Goal: Task Accomplishment & Management: Use online tool/utility

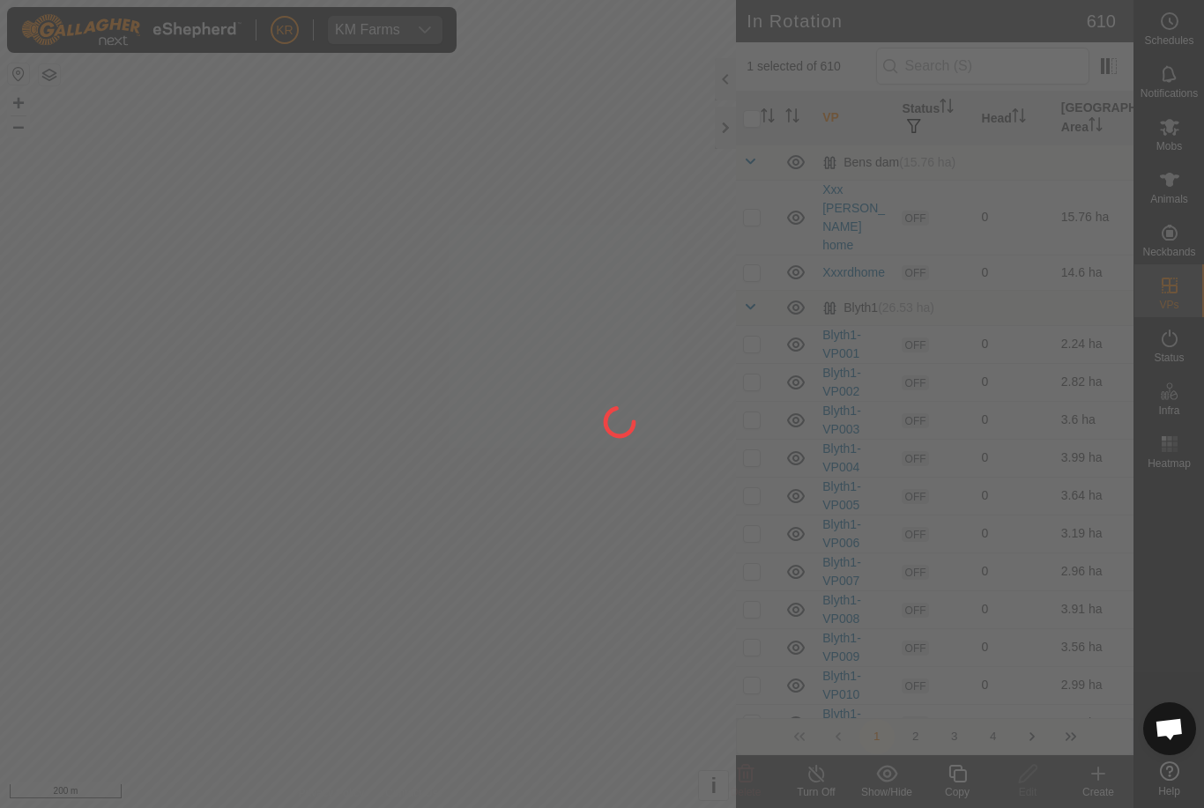
click at [1087, 288] on div at bounding box center [602, 404] width 1204 height 808
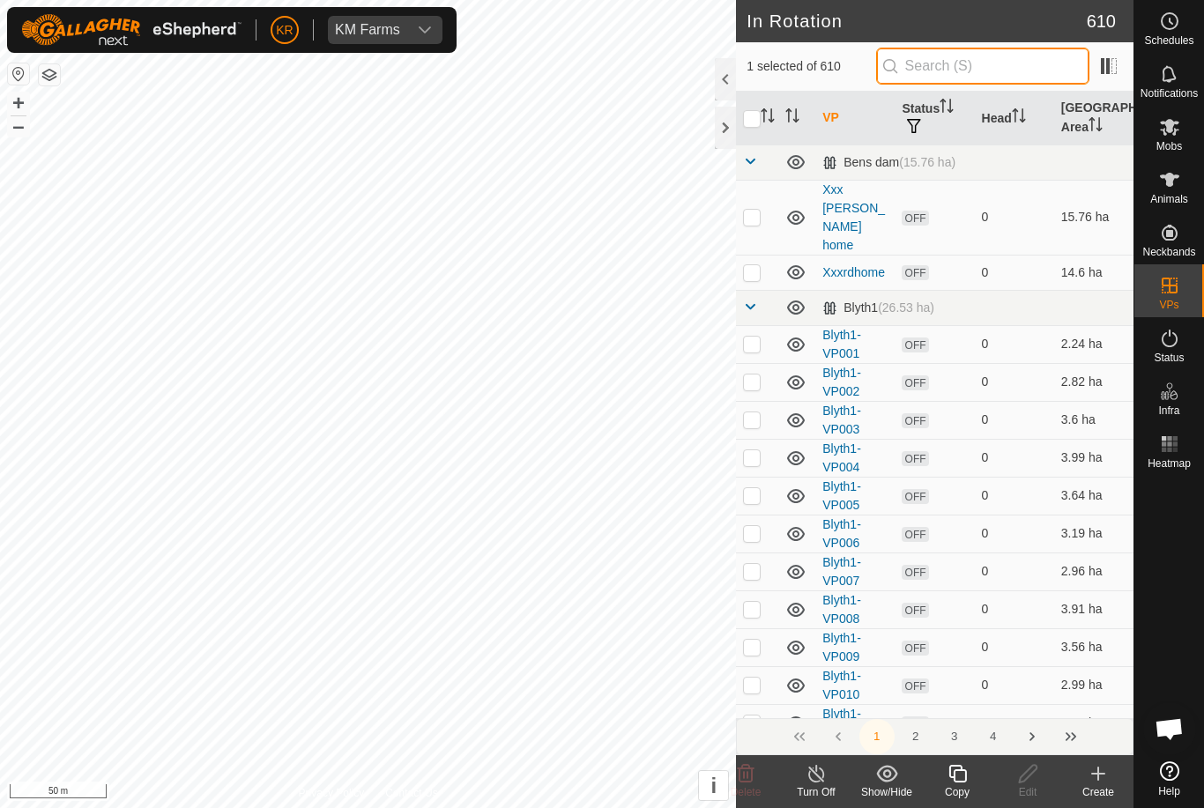
click at [1005, 74] on input "text" at bounding box center [982, 66] width 213 height 37
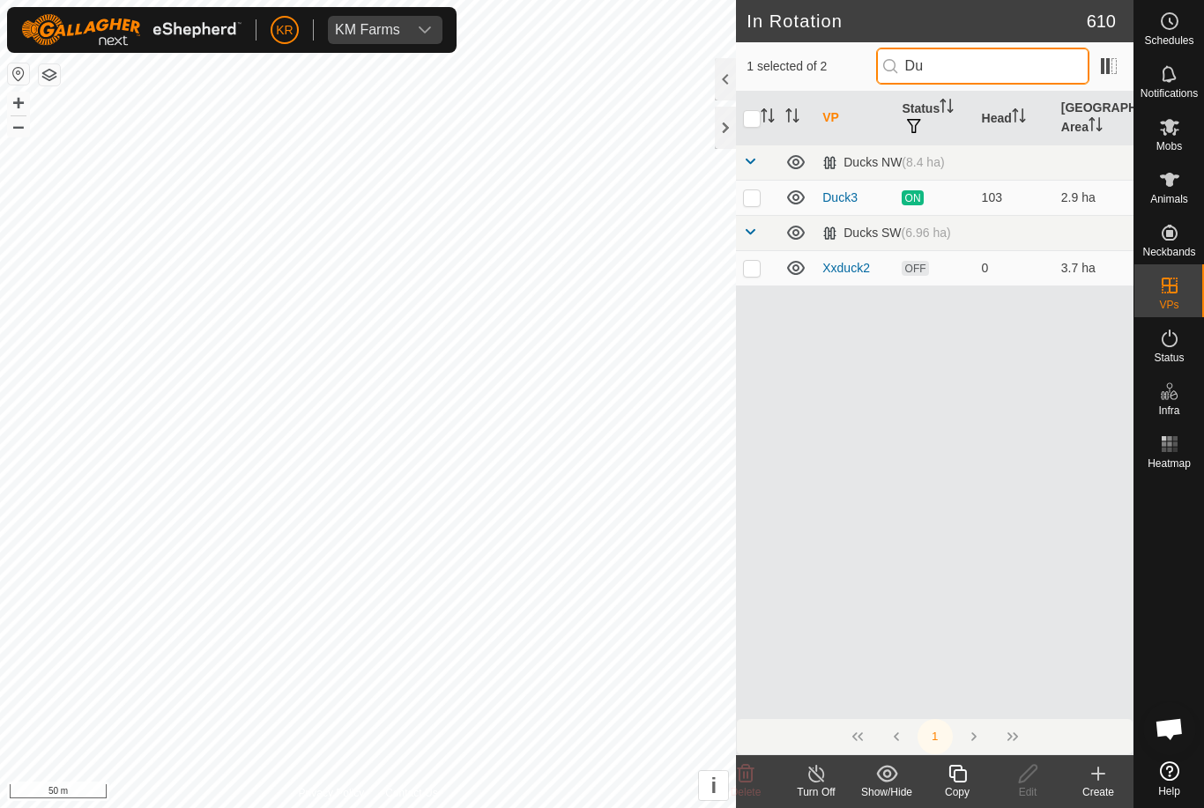
type input "Du"
click at [753, 113] on input "checkbox" at bounding box center [752, 119] width 18 height 18
checkbox input "true"
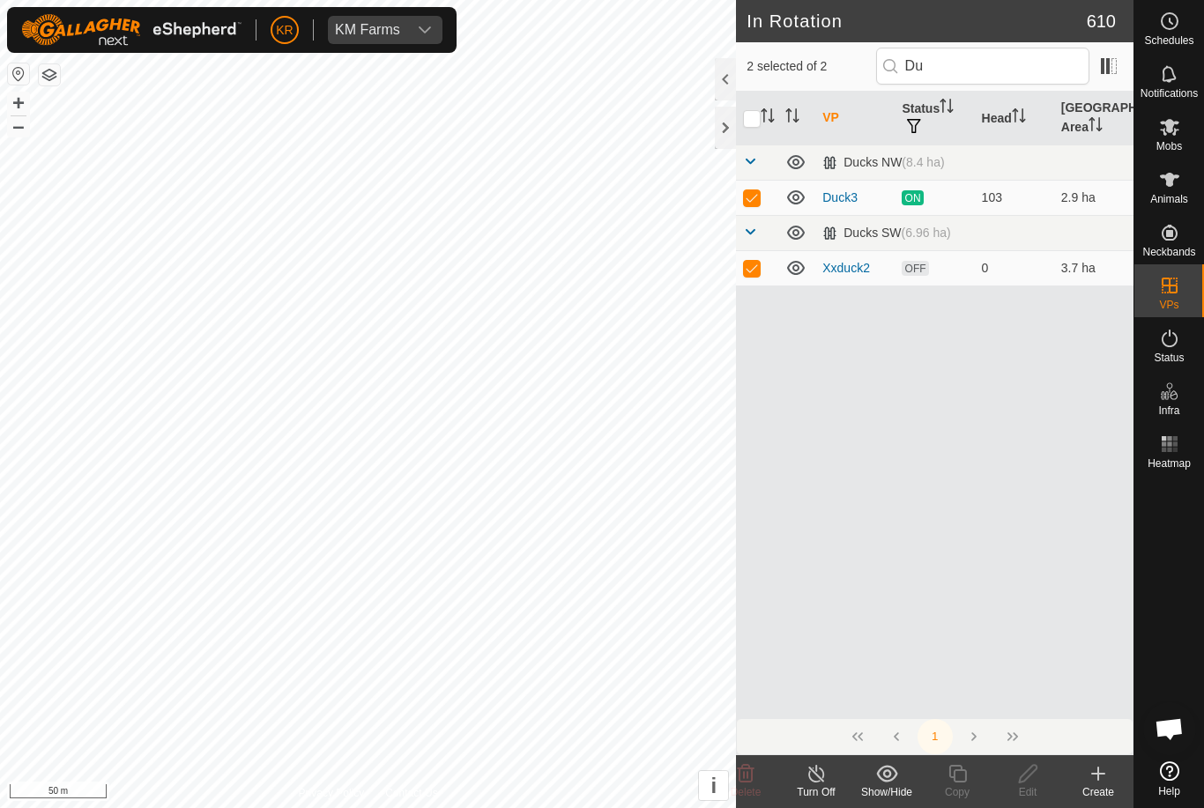
click at [745, 118] on input "checkbox" at bounding box center [752, 119] width 18 height 18
click at [757, 110] on input "checkbox" at bounding box center [752, 119] width 18 height 18
click at [746, 119] on input "checkbox" at bounding box center [752, 119] width 18 height 18
click at [759, 123] on input "checkbox" at bounding box center [752, 119] width 18 height 18
click at [762, 115] on icon "Activate to sort" at bounding box center [768, 115] width 14 height 14
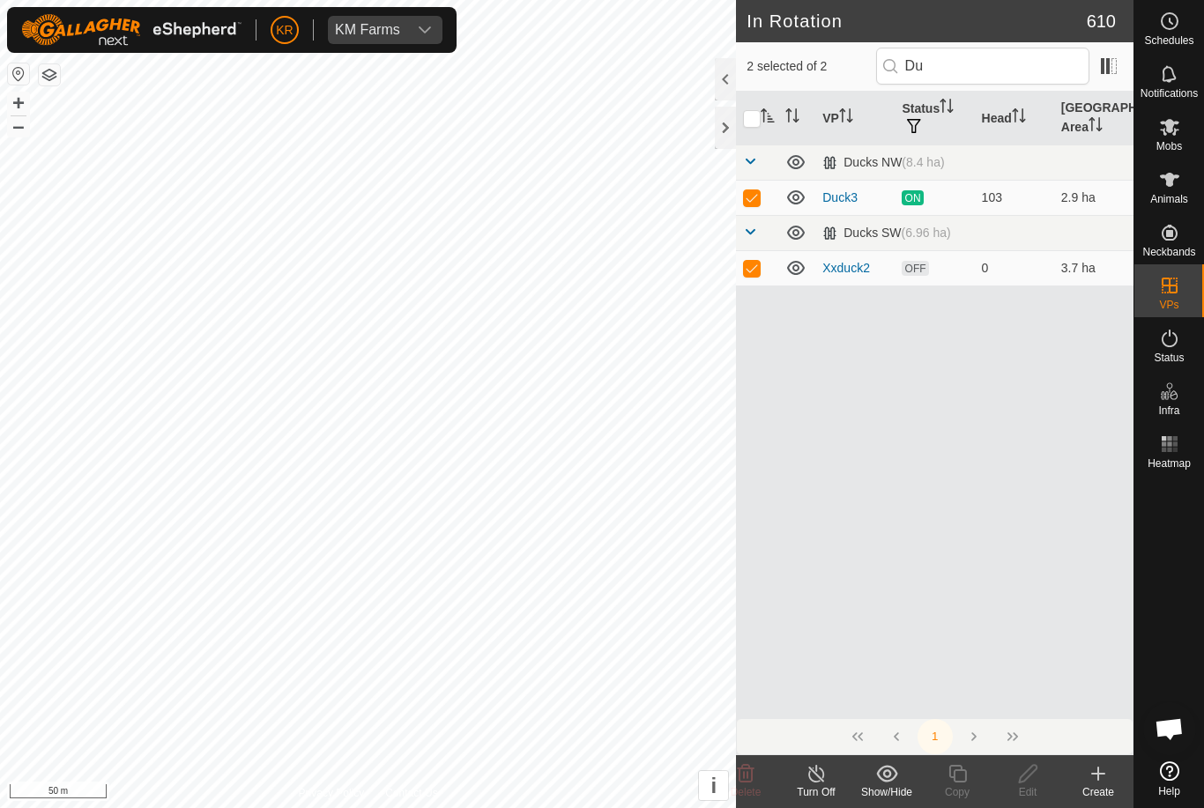
click at [761, 111] on input "checkbox" at bounding box center [752, 119] width 18 height 18
checkbox input "false"
click at [769, 122] on p-sorticon "Activate to sort" at bounding box center [768, 118] width 14 height 14
click at [761, 111] on icon "Activate to sort" at bounding box center [768, 115] width 14 height 14
click at [759, 186] on td at bounding box center [757, 197] width 42 height 35
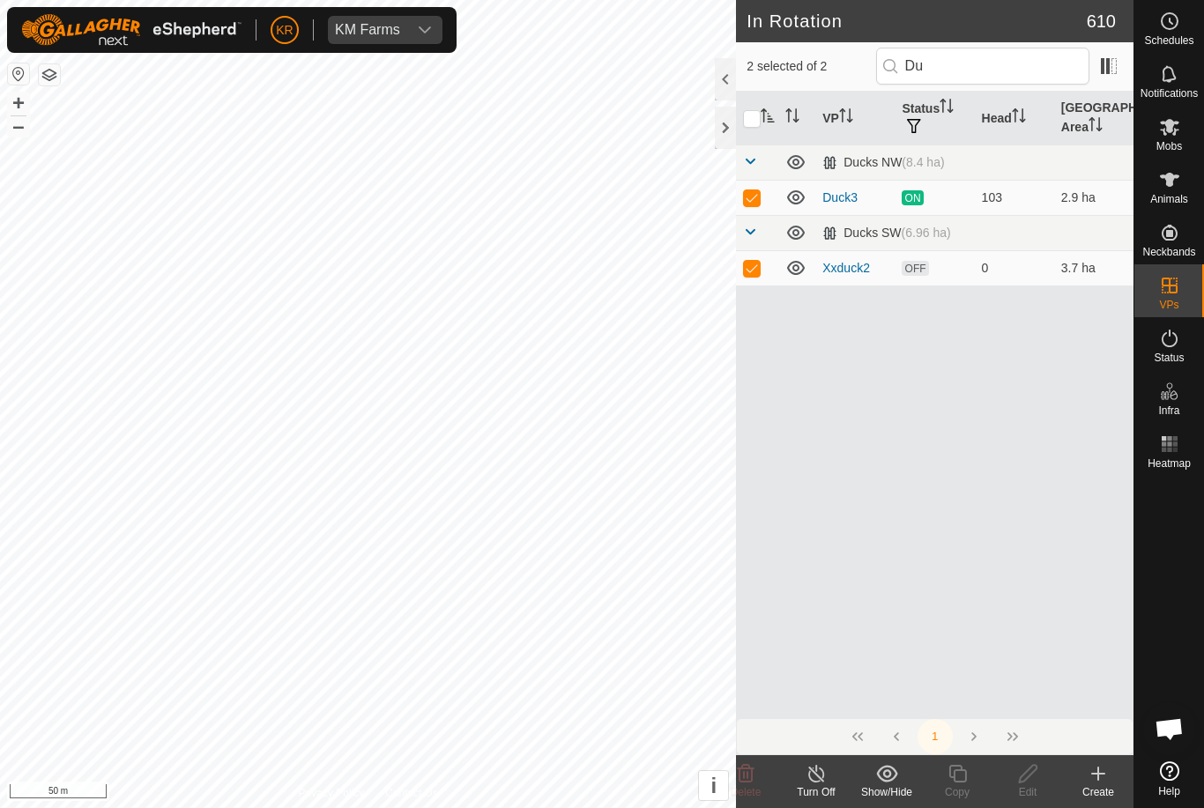
checkbox input "false"
click at [761, 255] on td at bounding box center [757, 267] width 42 height 35
checkbox input "false"
click at [751, 203] on p-checkbox at bounding box center [752, 197] width 18 height 14
checkbox input "true"
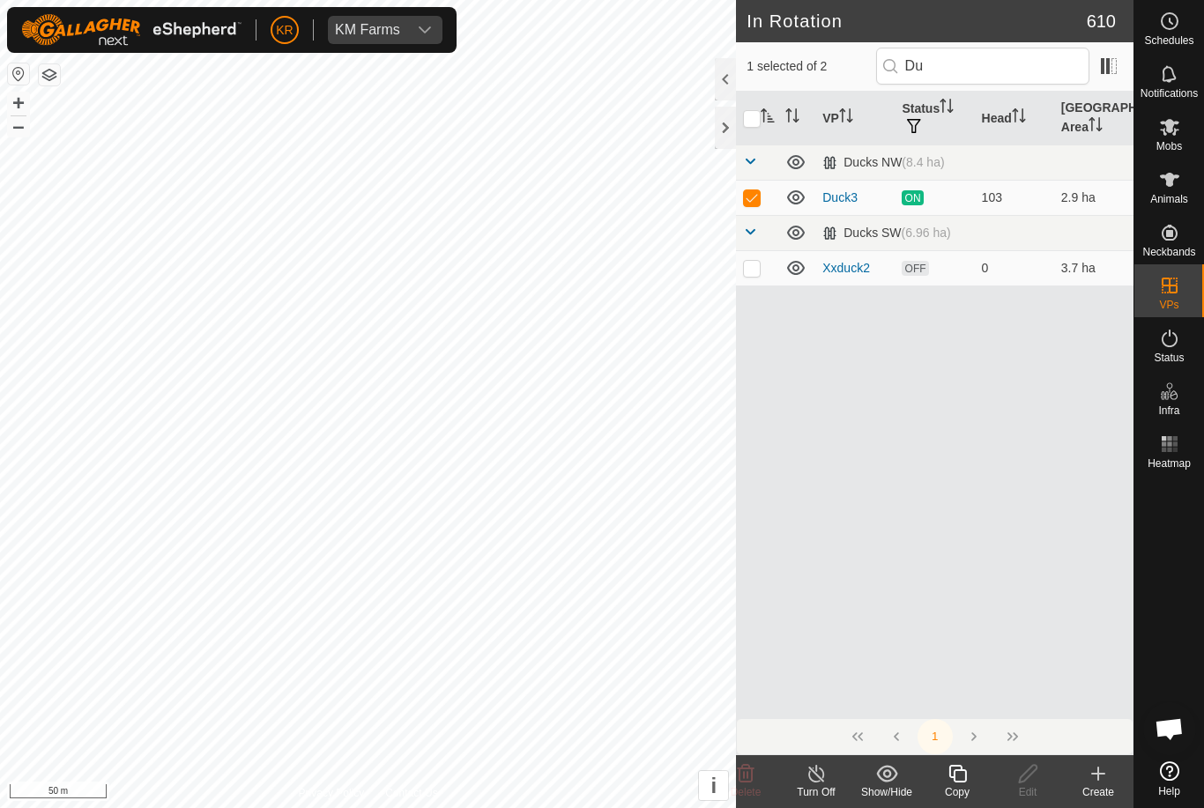
click at [961, 784] on div "Copy" at bounding box center [957, 792] width 71 height 16
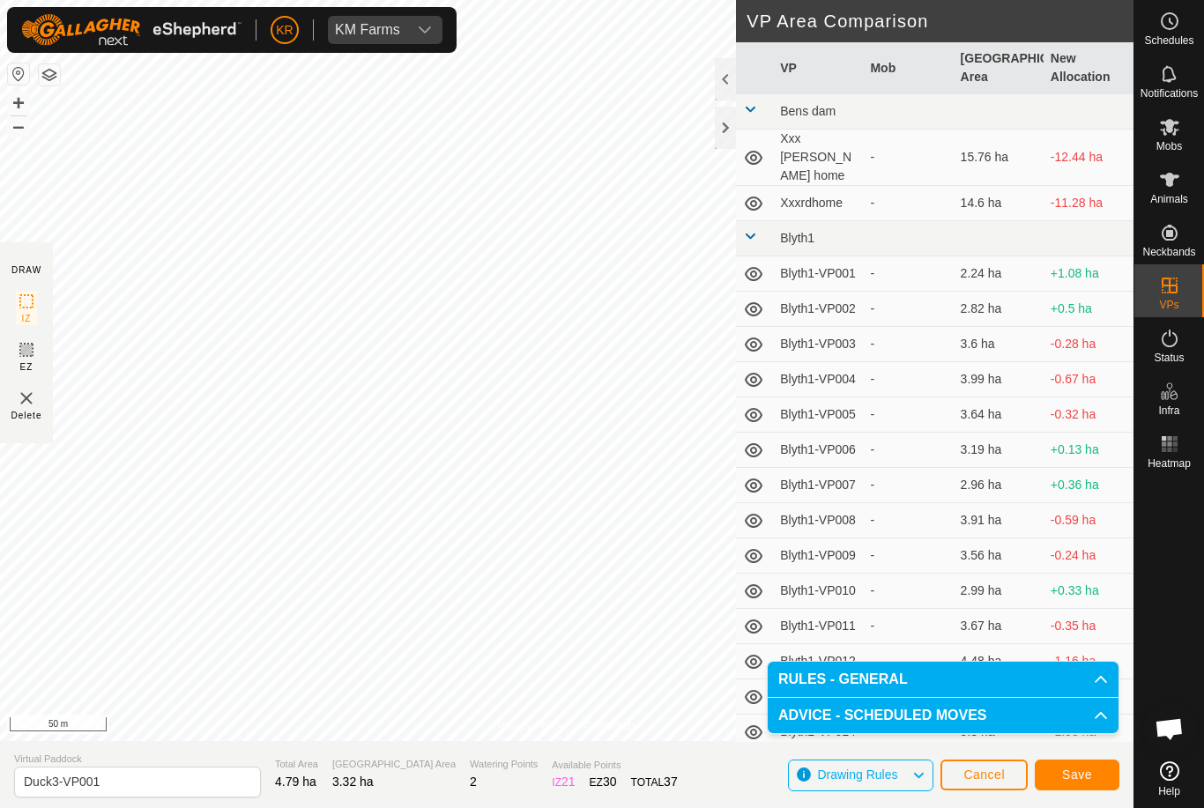
click at [1076, 770] on span "Save" at bounding box center [1077, 775] width 30 height 14
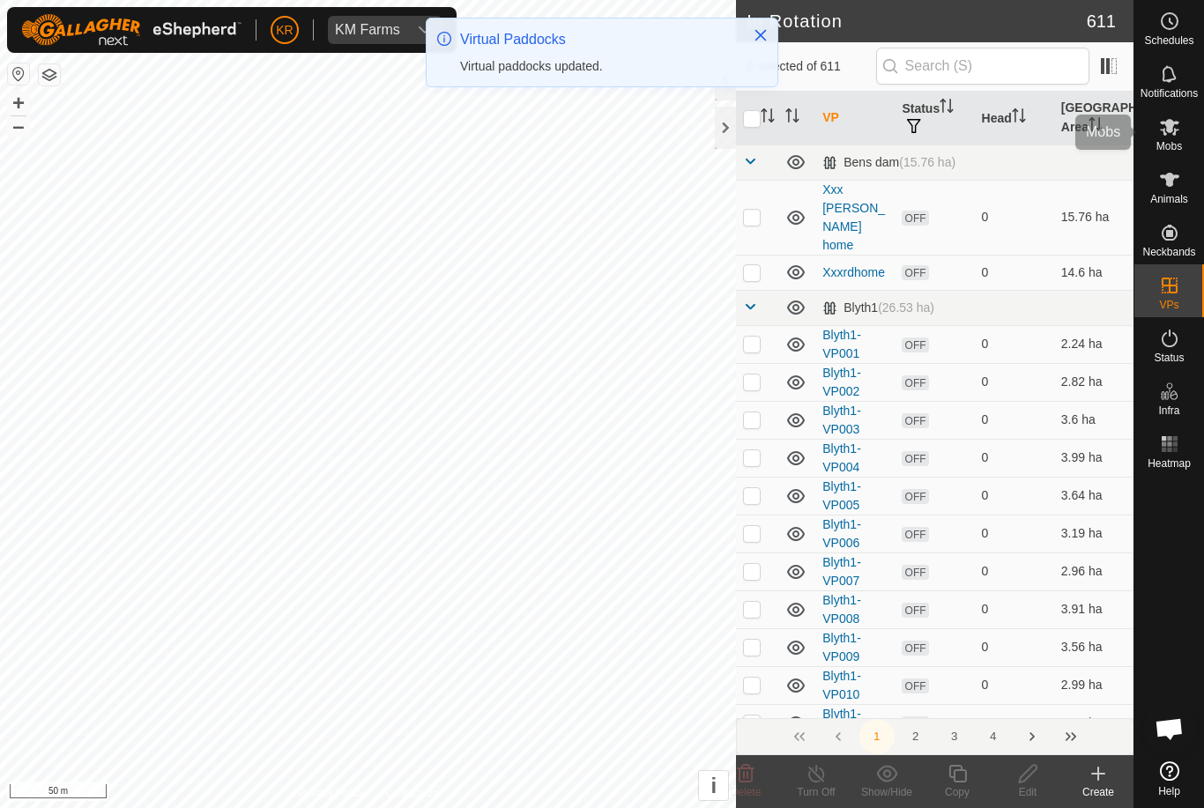
click at [1192, 139] on div "Mobs" at bounding box center [1169, 132] width 70 height 53
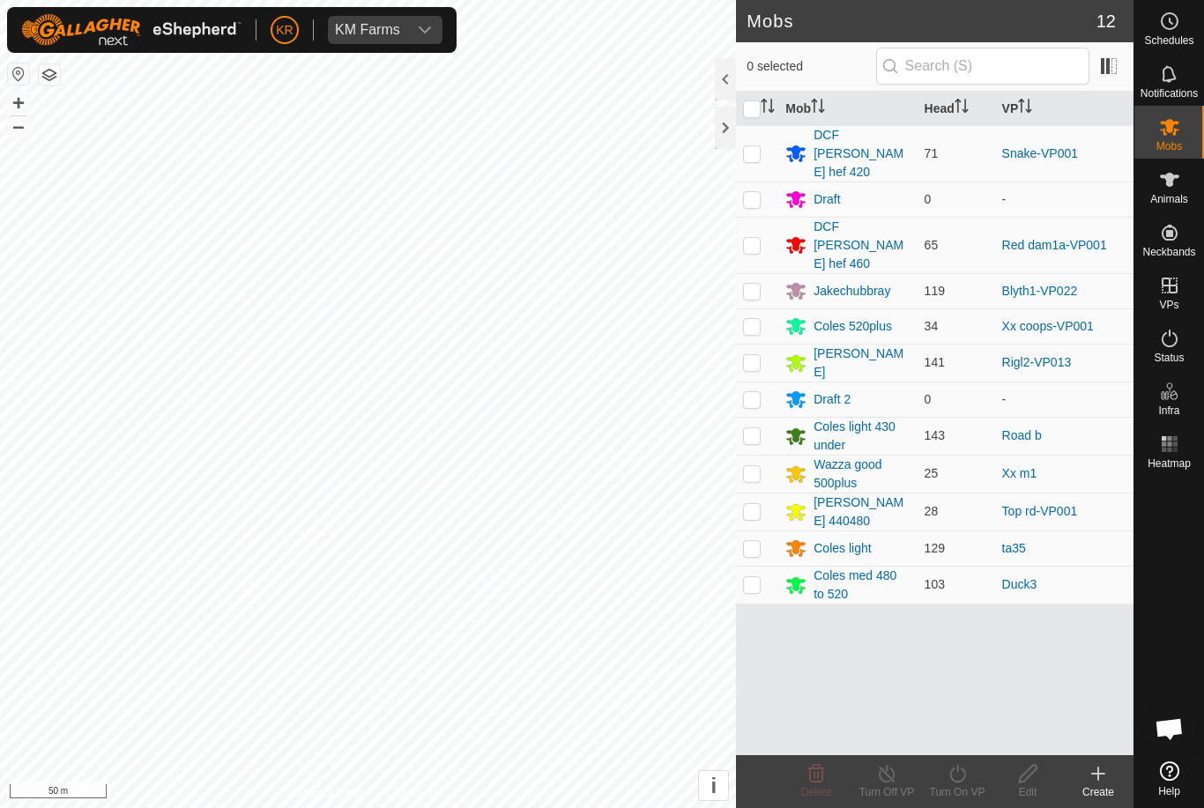
click at [756, 577] on p-checkbox at bounding box center [752, 584] width 18 height 14
checkbox input "true"
click at [968, 780] on icon at bounding box center [957, 773] width 22 height 21
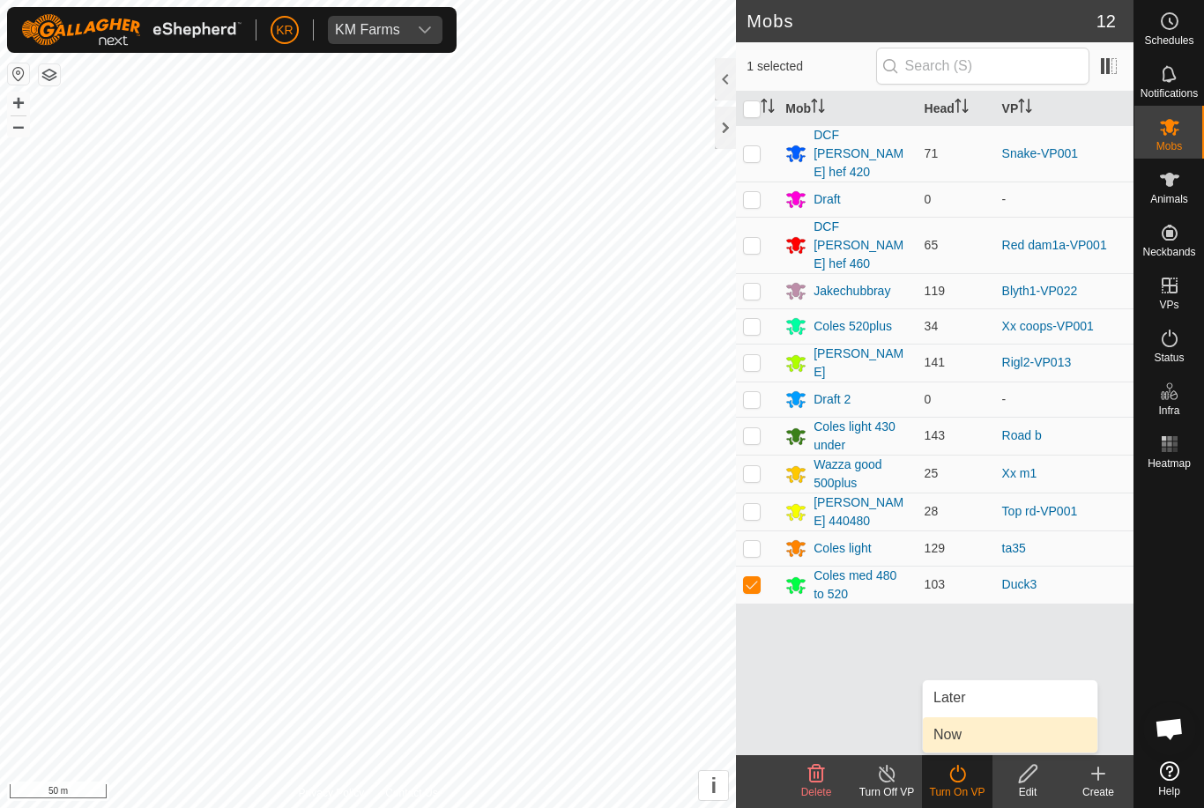
click at [985, 735] on link "Now" at bounding box center [1010, 734] width 174 height 35
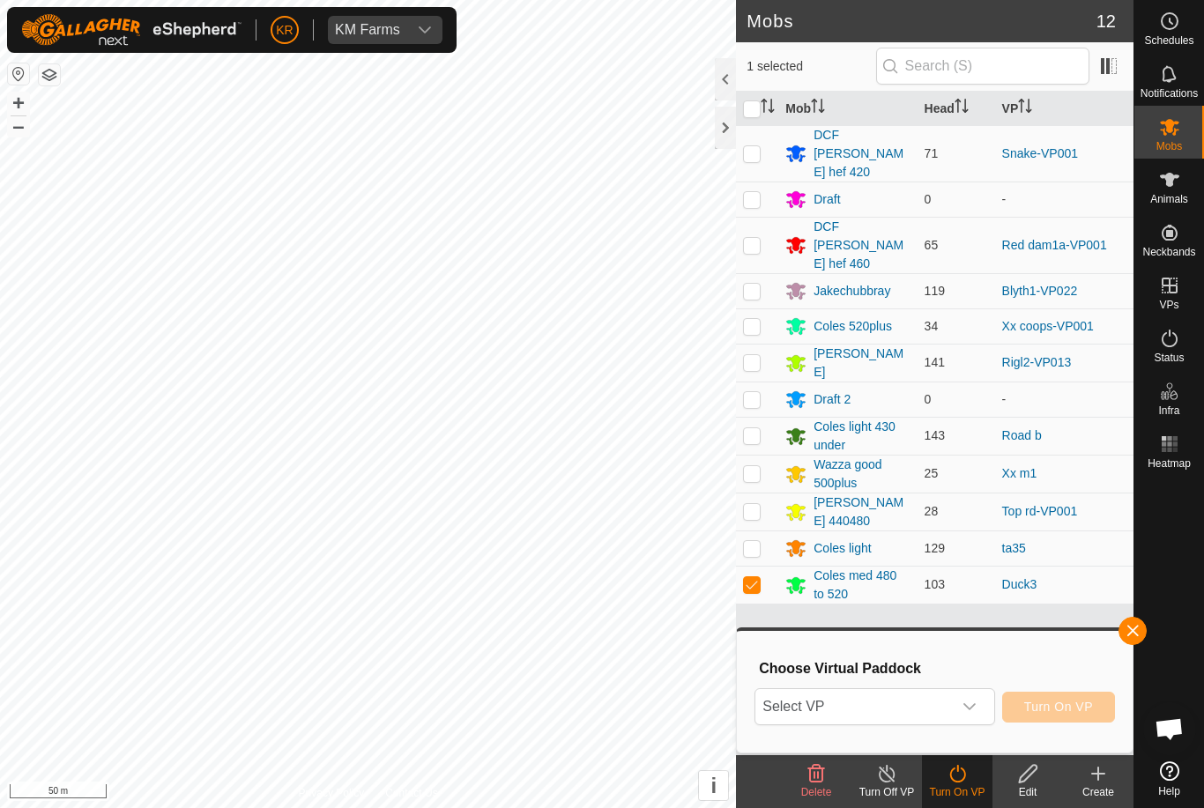
click at [967, 712] on icon "dropdown trigger" at bounding box center [969, 707] width 14 height 14
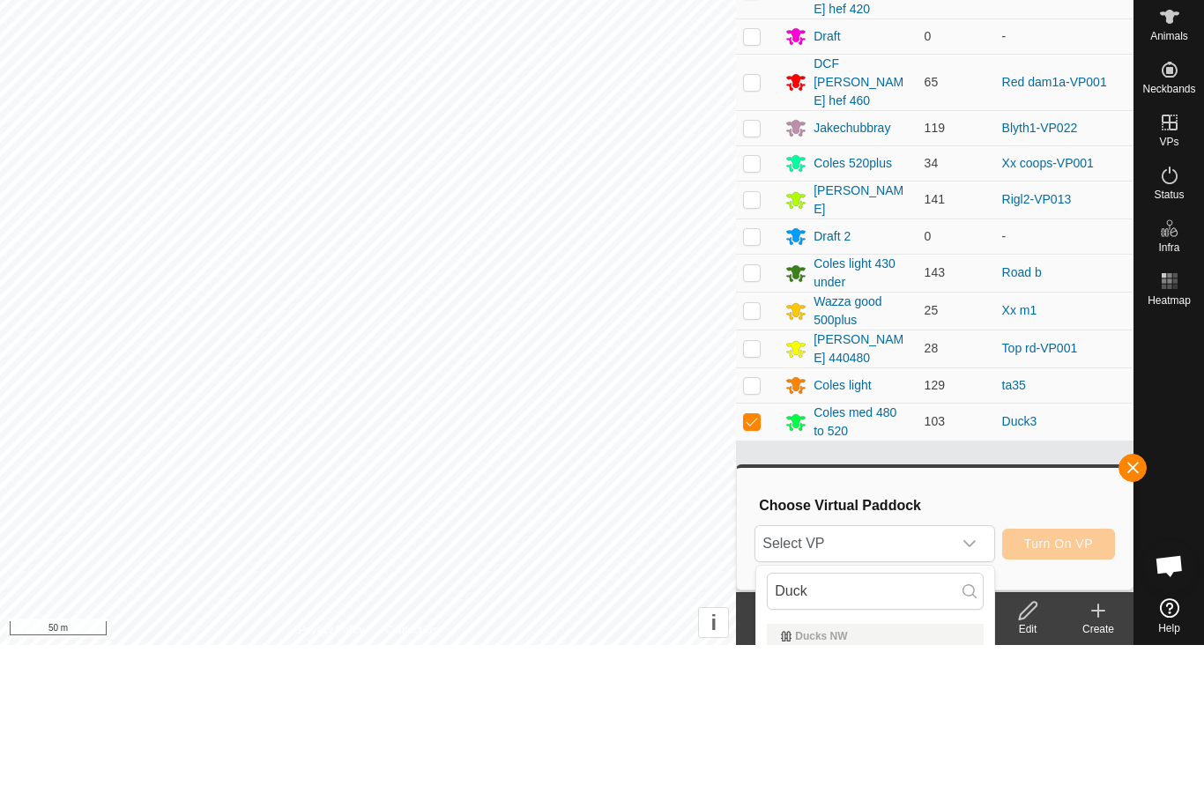
scroll to position [130, 0]
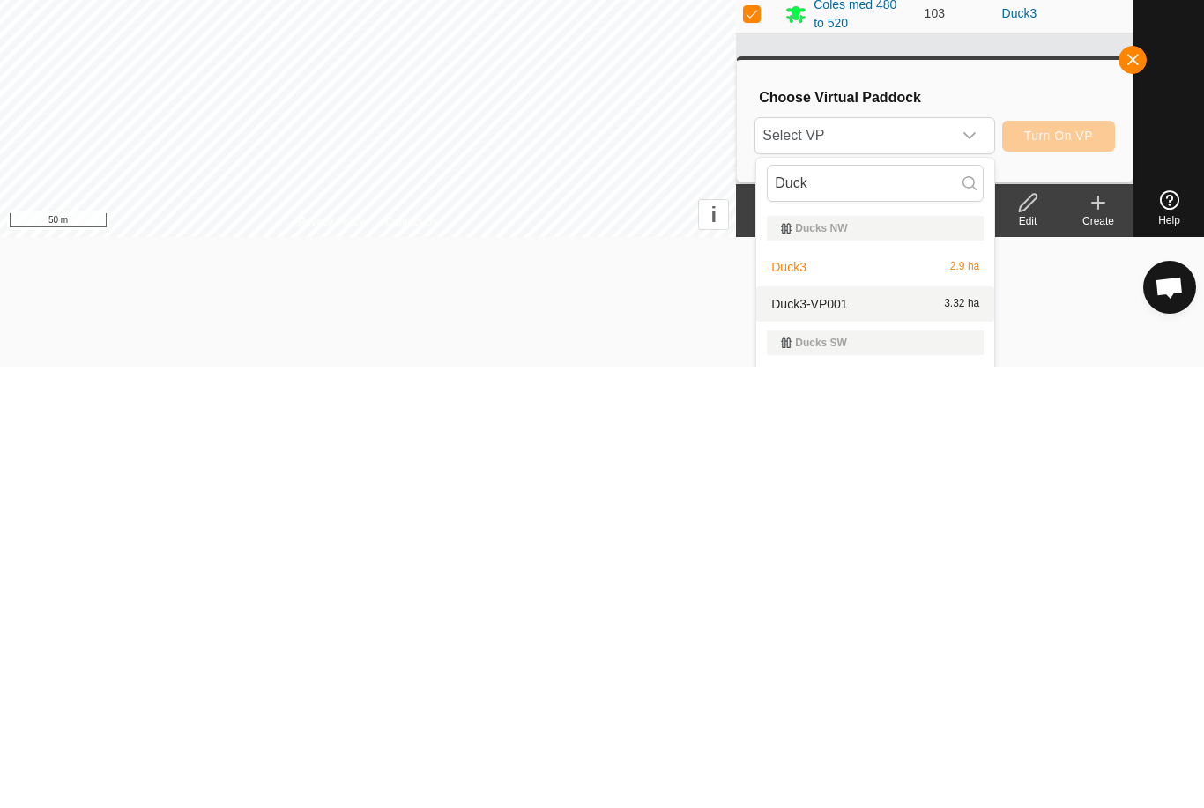
type input "Duck"
click at [861, 735] on div "Duck3-VP001 3.32 ha" at bounding box center [875, 745] width 217 height 21
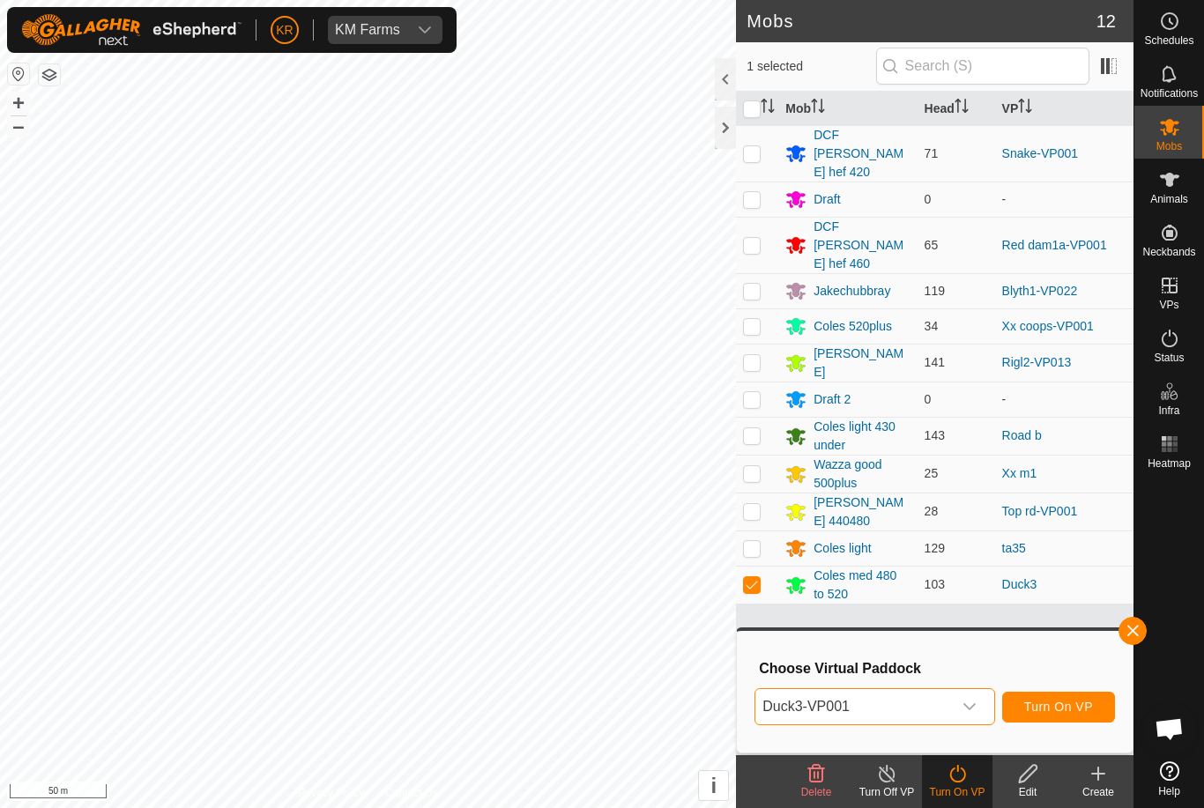
click at [1064, 715] on button "Turn On VP" at bounding box center [1058, 707] width 113 height 31
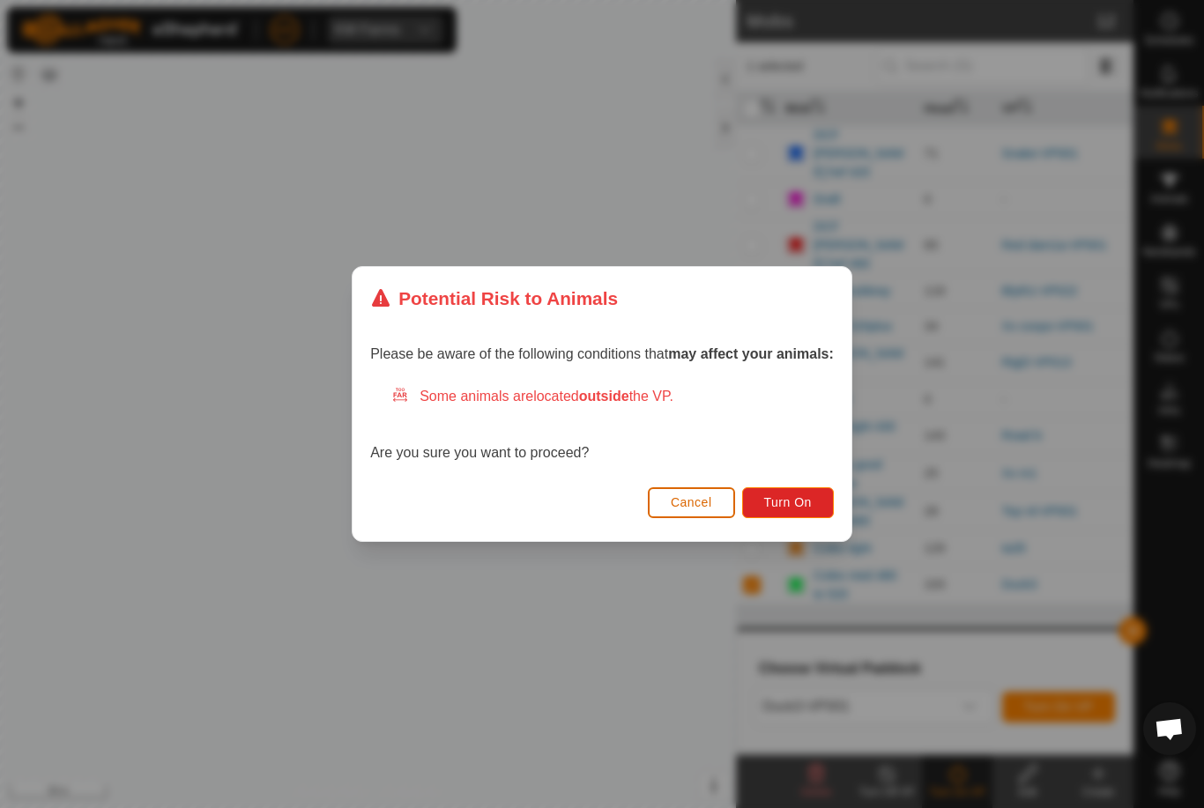
click at [783, 500] on span "Turn On" at bounding box center [788, 502] width 48 height 14
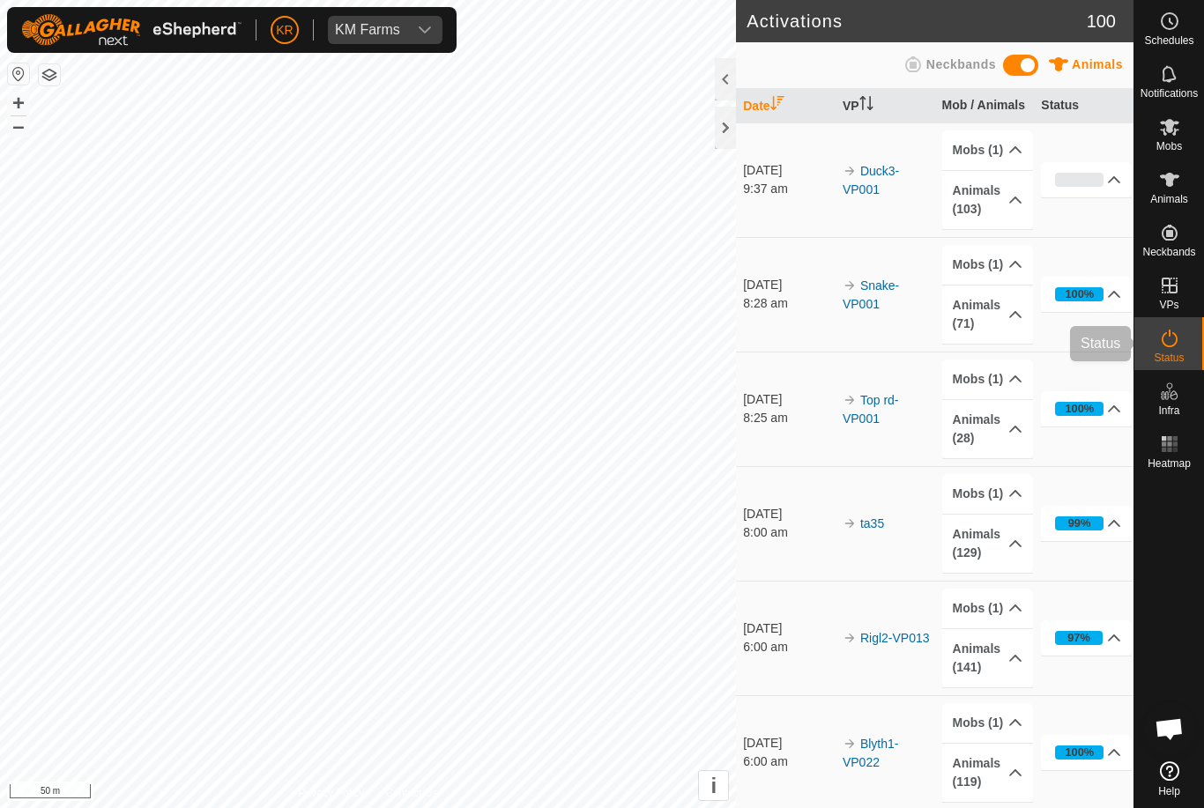
click at [1176, 367] on div "Status" at bounding box center [1169, 343] width 70 height 53
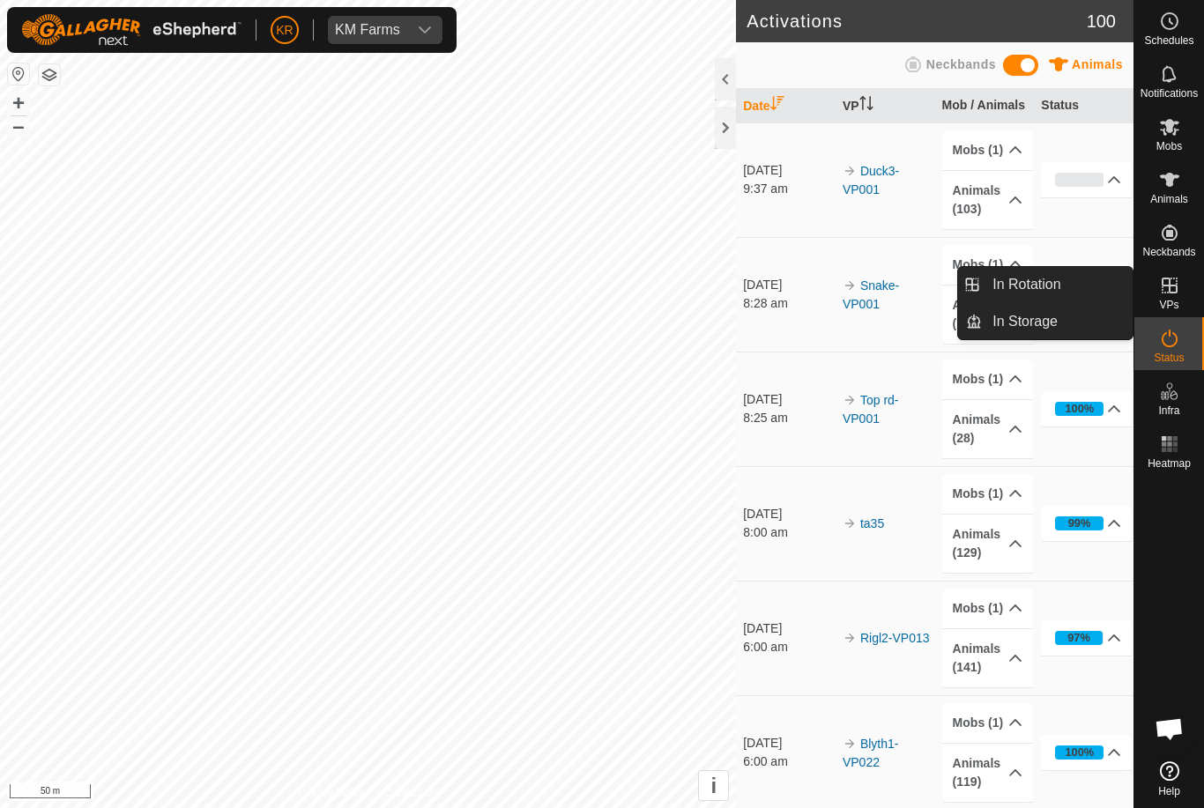
click at [1103, 292] on link "In Rotation" at bounding box center [1057, 284] width 151 height 35
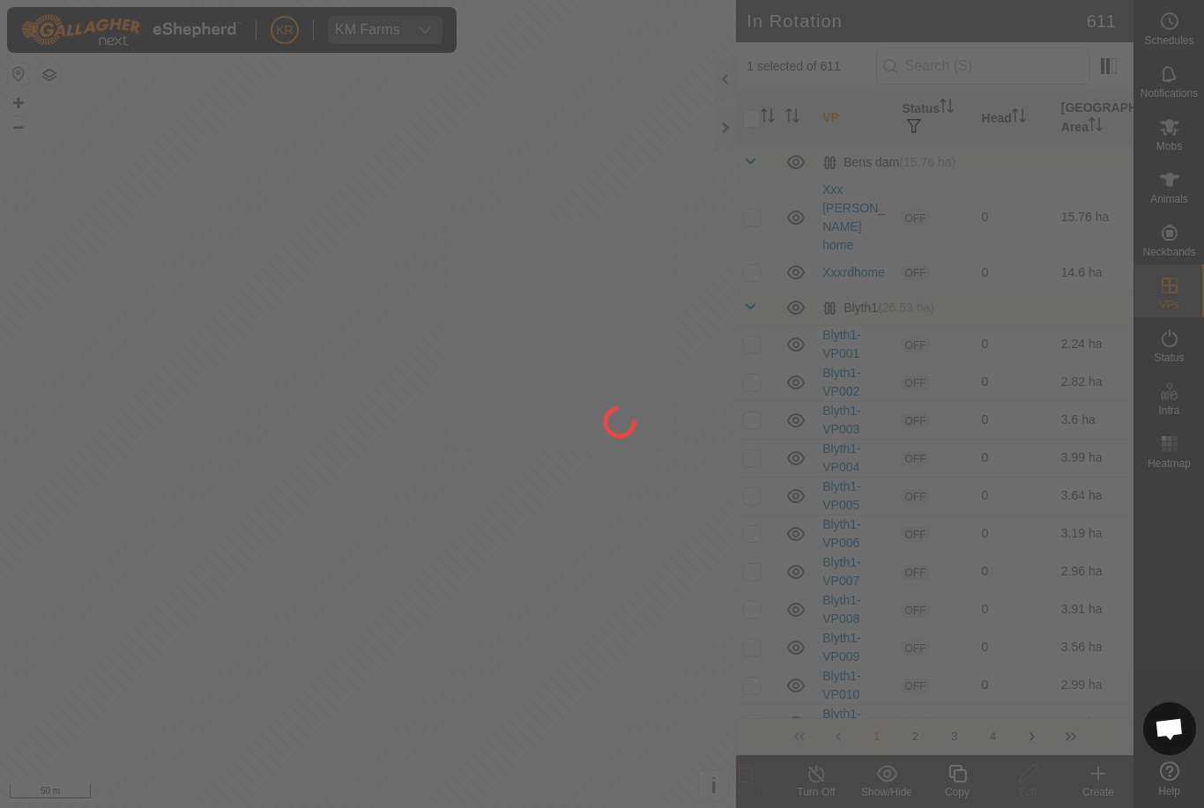
click at [1000, 53] on div at bounding box center [602, 404] width 1204 height 808
click at [749, 115] on div at bounding box center [602, 404] width 1204 height 808
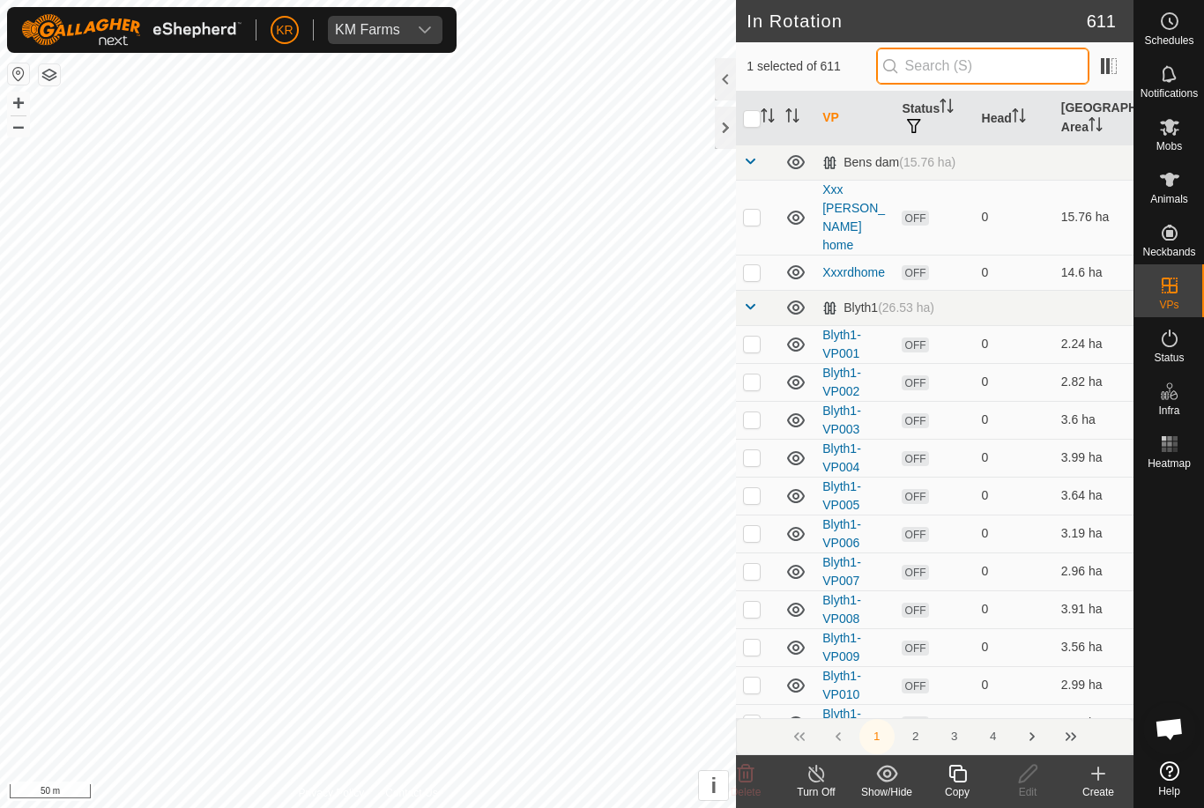
click at [1006, 63] on input "text" at bounding box center [982, 66] width 213 height 37
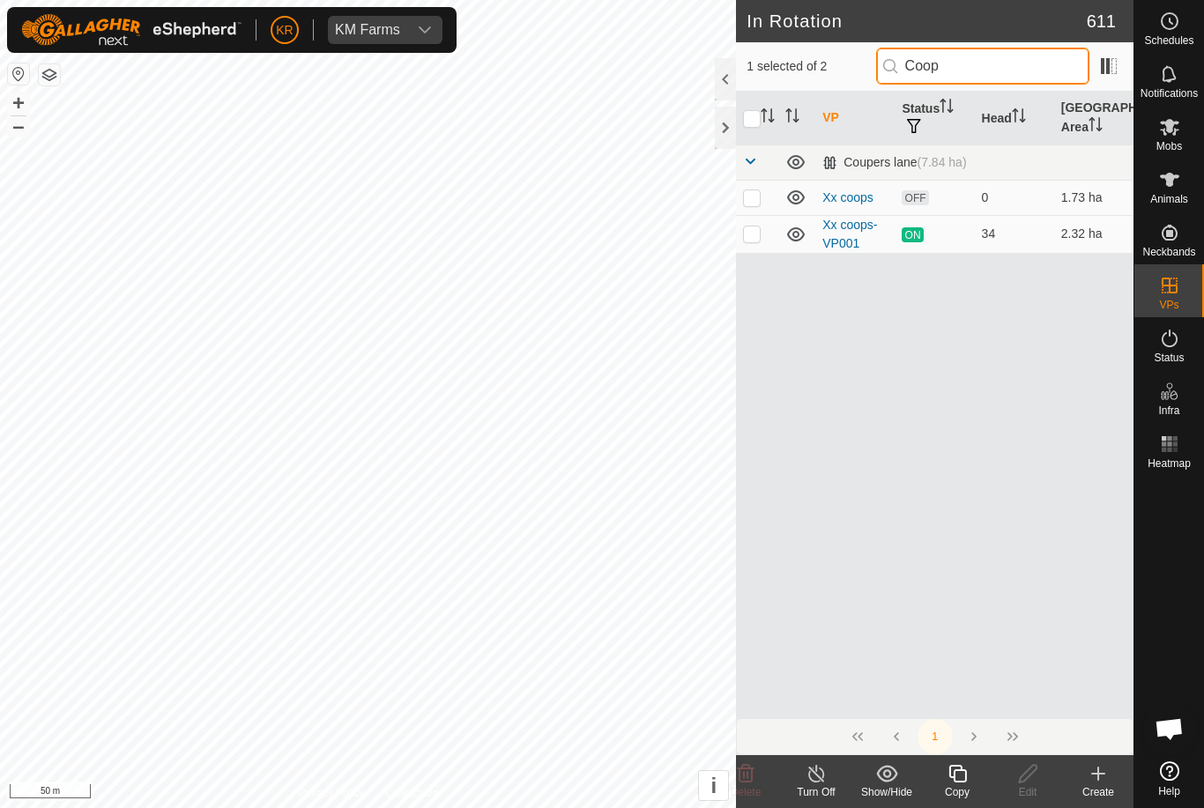
type input "Coop"
click at [743, 238] on p-checkbox at bounding box center [752, 233] width 18 height 14
checkbox input "true"
click at [765, 193] on td at bounding box center [757, 197] width 42 height 35
checkbox input "true"
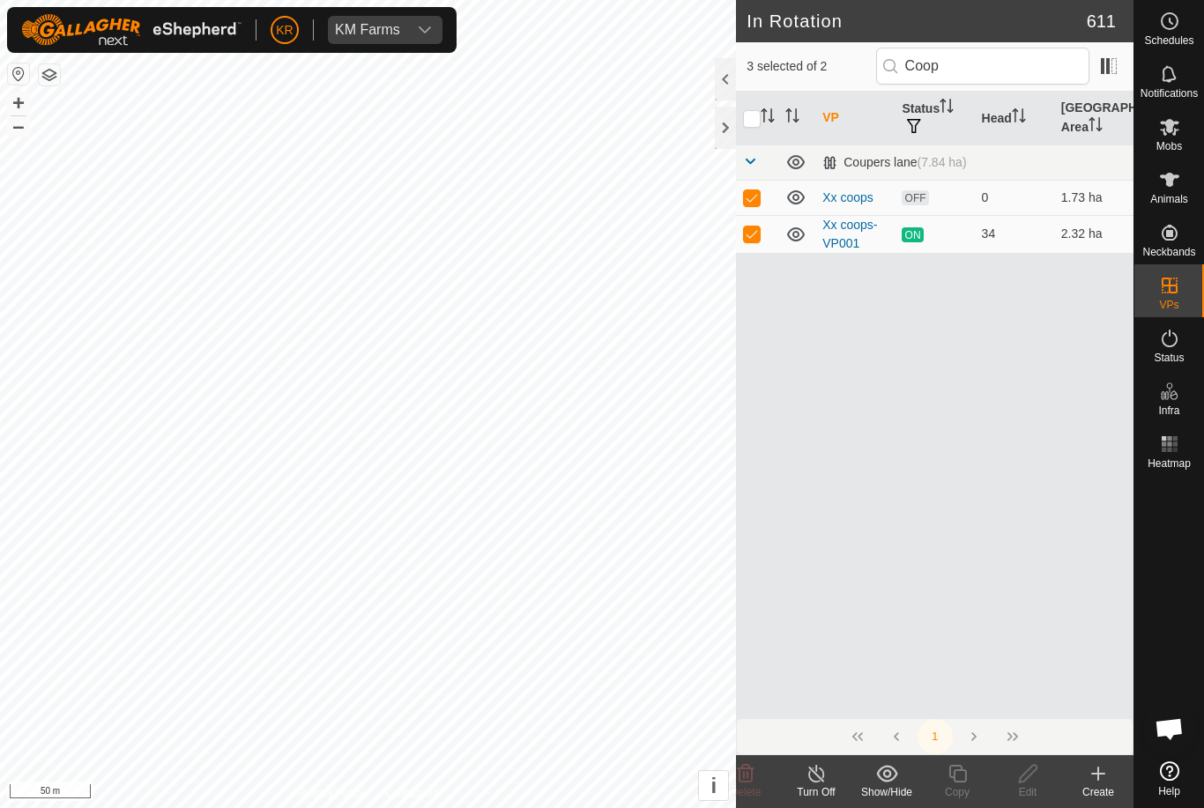
click at [753, 242] on td at bounding box center [757, 234] width 42 height 38
checkbox input "false"
click at [756, 111] on input "checkbox" at bounding box center [752, 119] width 18 height 18
checkbox input "true"
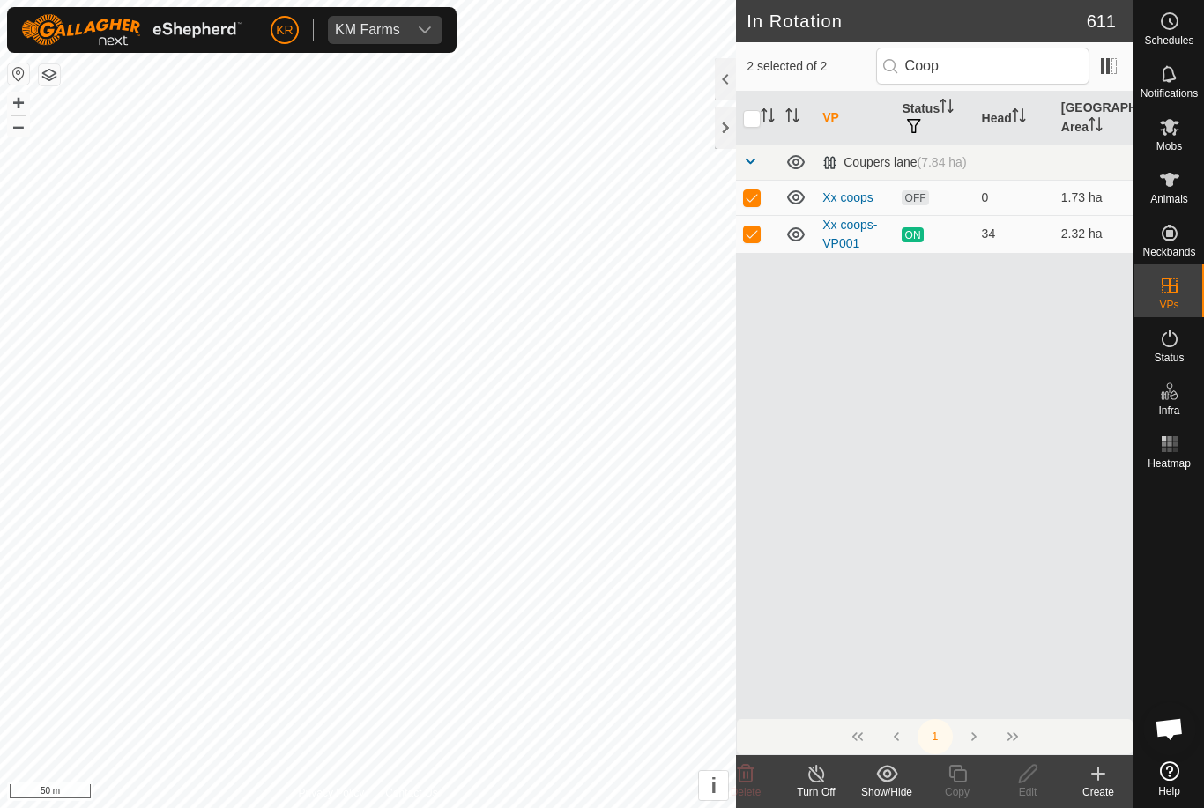
click at [749, 110] on input "checkbox" at bounding box center [752, 119] width 18 height 18
click at [757, 111] on input "checkbox" at bounding box center [752, 119] width 18 height 18
checkbox input "true"
click at [759, 229] on p-checkbox at bounding box center [752, 233] width 18 height 14
checkbox input "false"
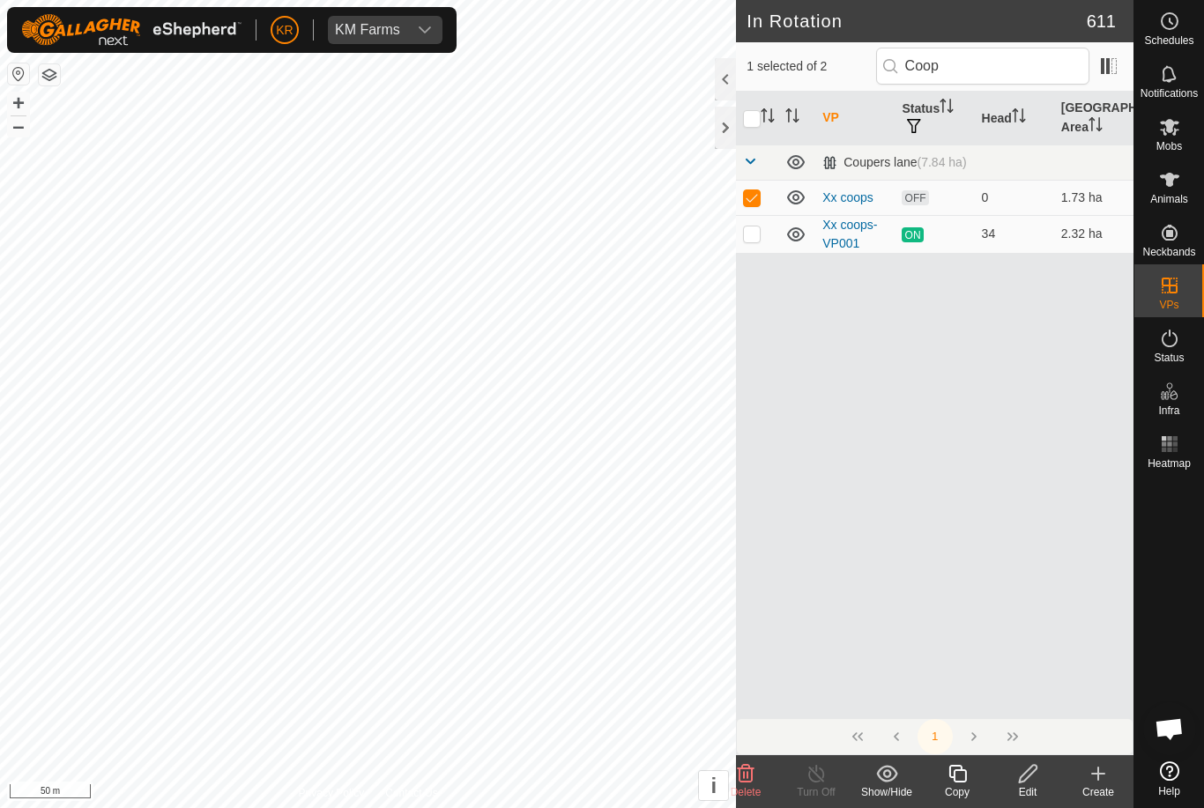
click at [1046, 779] on edit-svg-icon at bounding box center [1027, 773] width 71 height 21
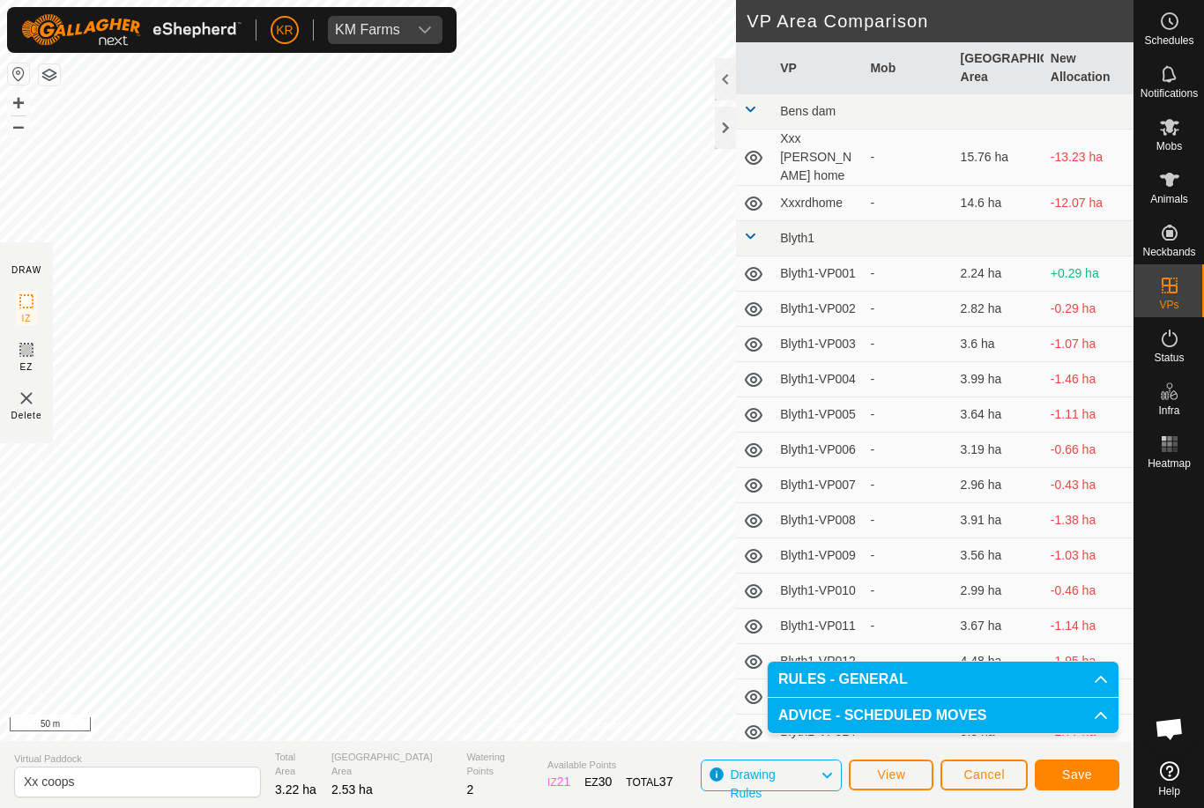
click at [1095, 773] on button "Save" at bounding box center [1077, 775] width 85 height 31
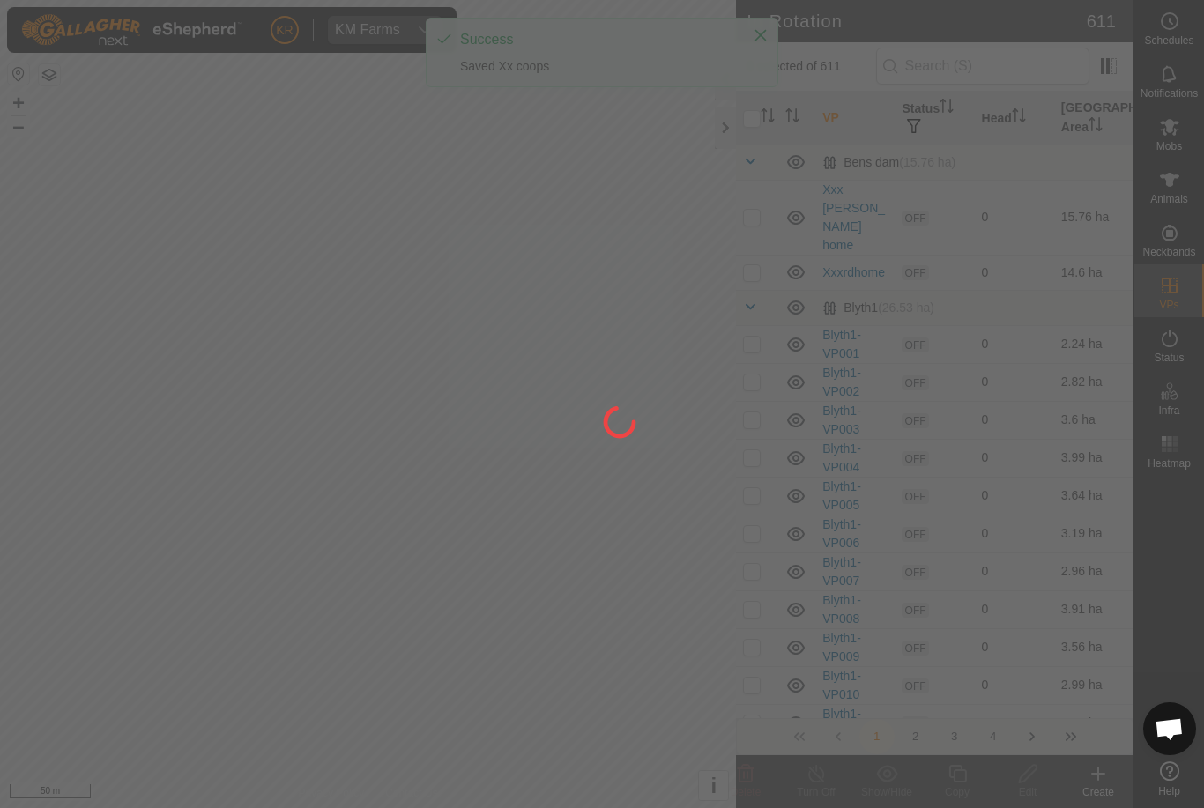
click at [1184, 142] on div at bounding box center [602, 404] width 1204 height 808
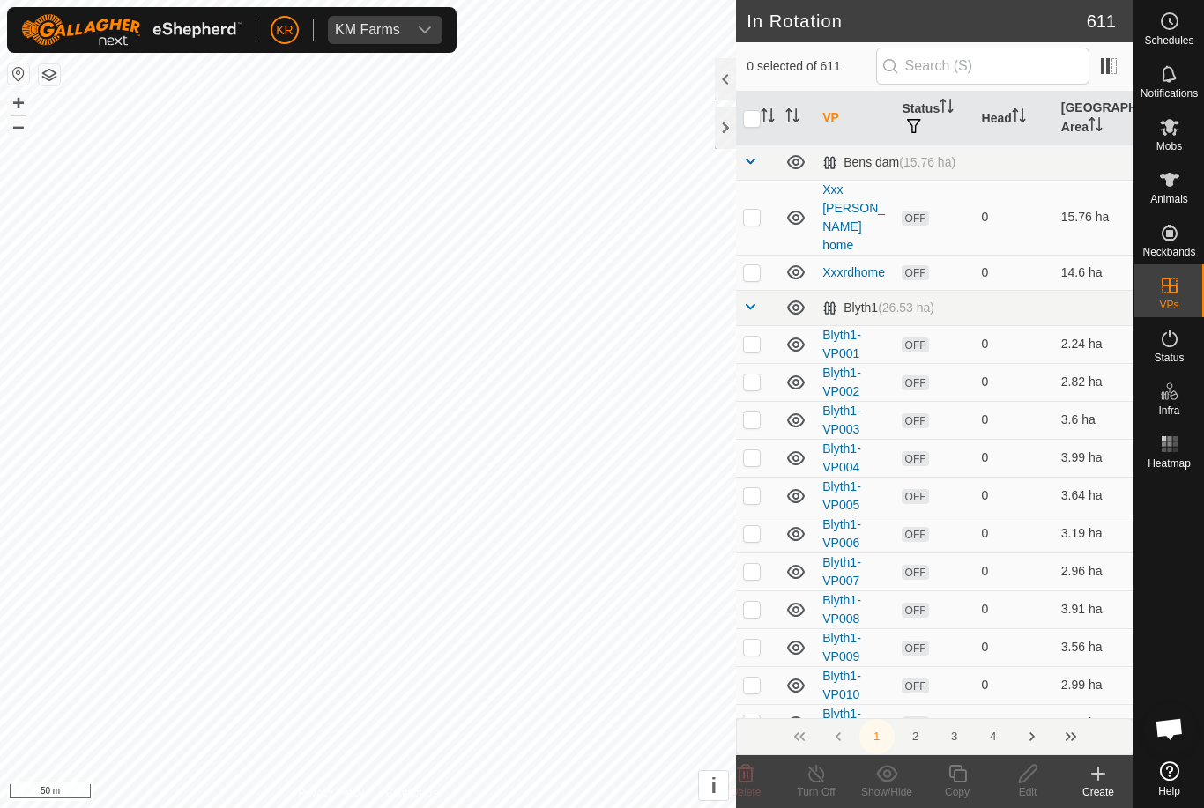
click at [1189, 138] on div "Mobs" at bounding box center [1169, 132] width 70 height 53
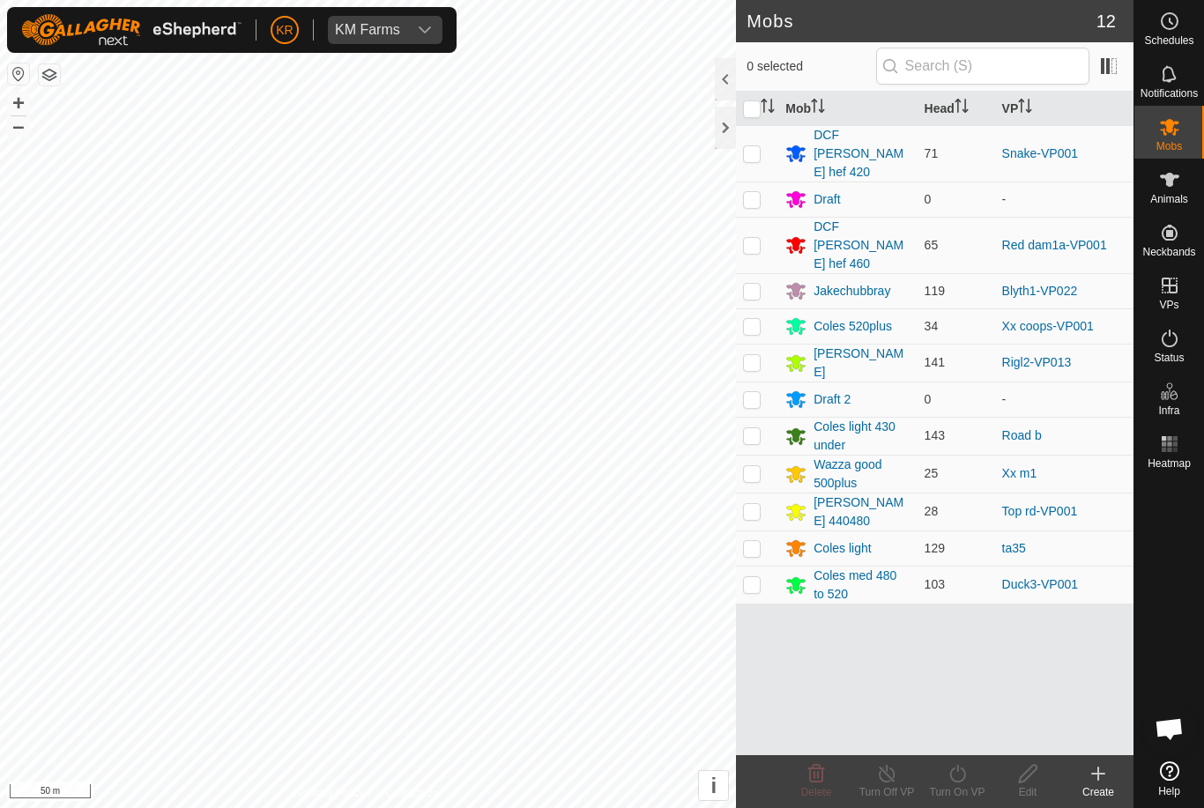
click at [765, 308] on td at bounding box center [757, 325] width 42 height 35
checkbox input "true"
click at [960, 776] on icon at bounding box center [957, 773] width 22 height 21
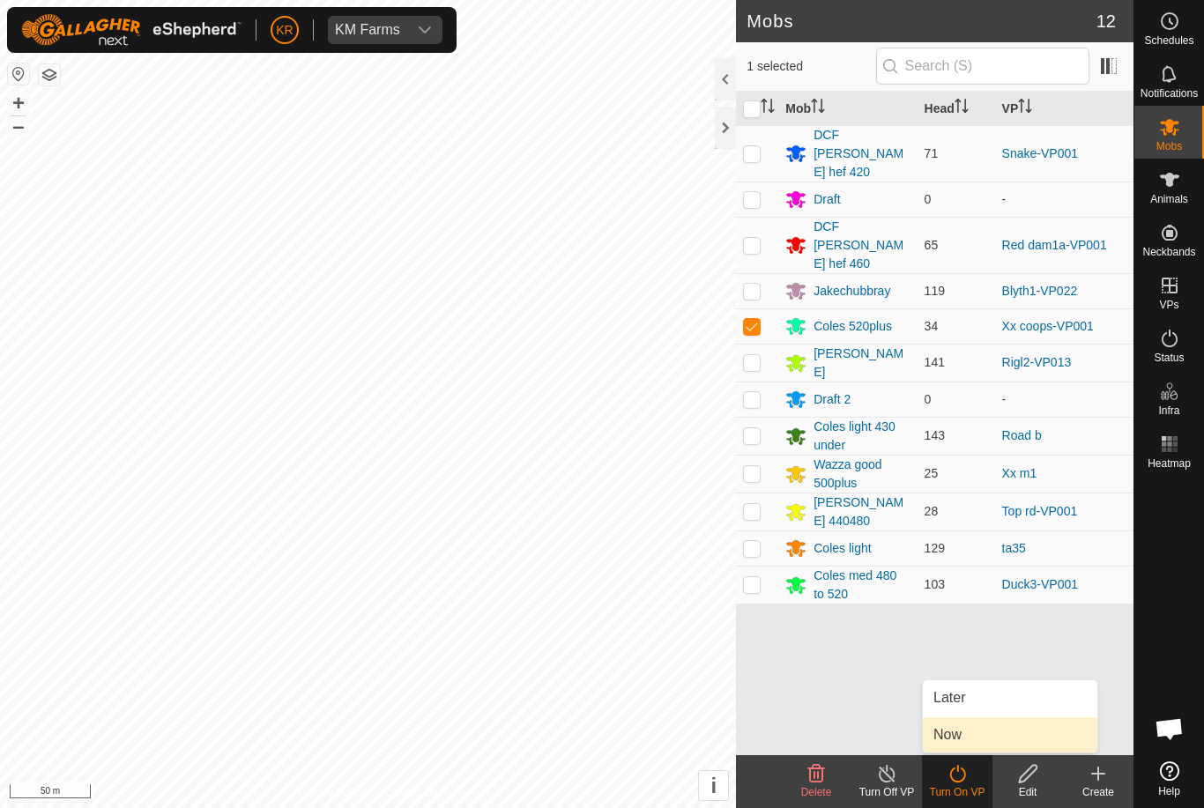
click at [980, 739] on link "Now" at bounding box center [1010, 734] width 174 height 35
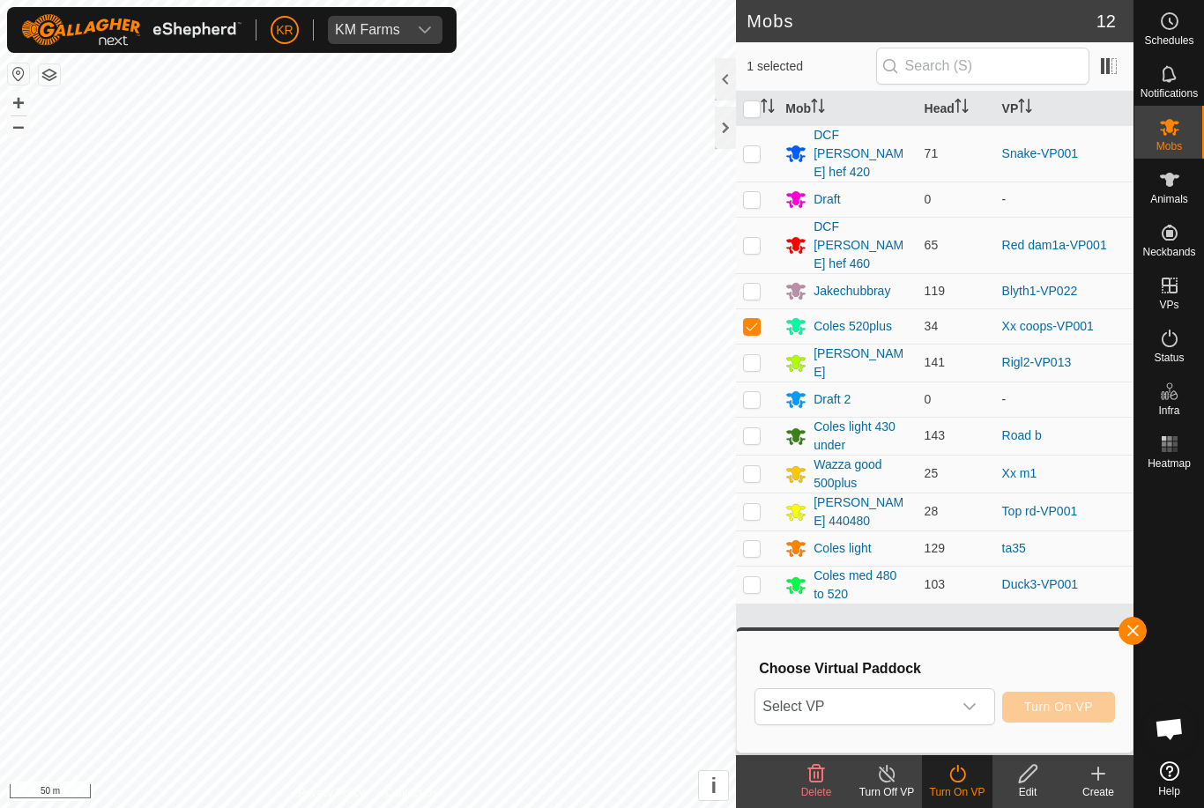
click at [971, 716] on div "dropdown trigger" at bounding box center [969, 706] width 35 height 35
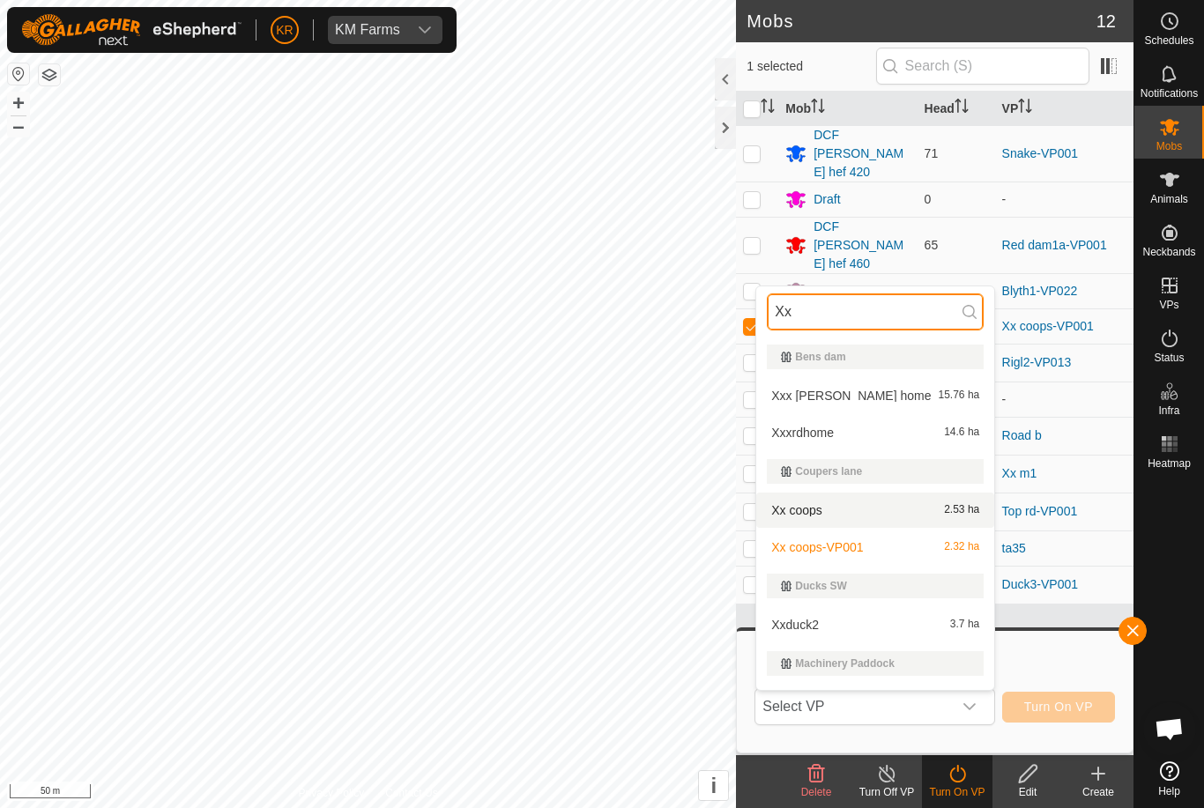
type input "Xx"
click at [902, 510] on div "Xx coops 2.53 ha" at bounding box center [875, 510] width 217 height 21
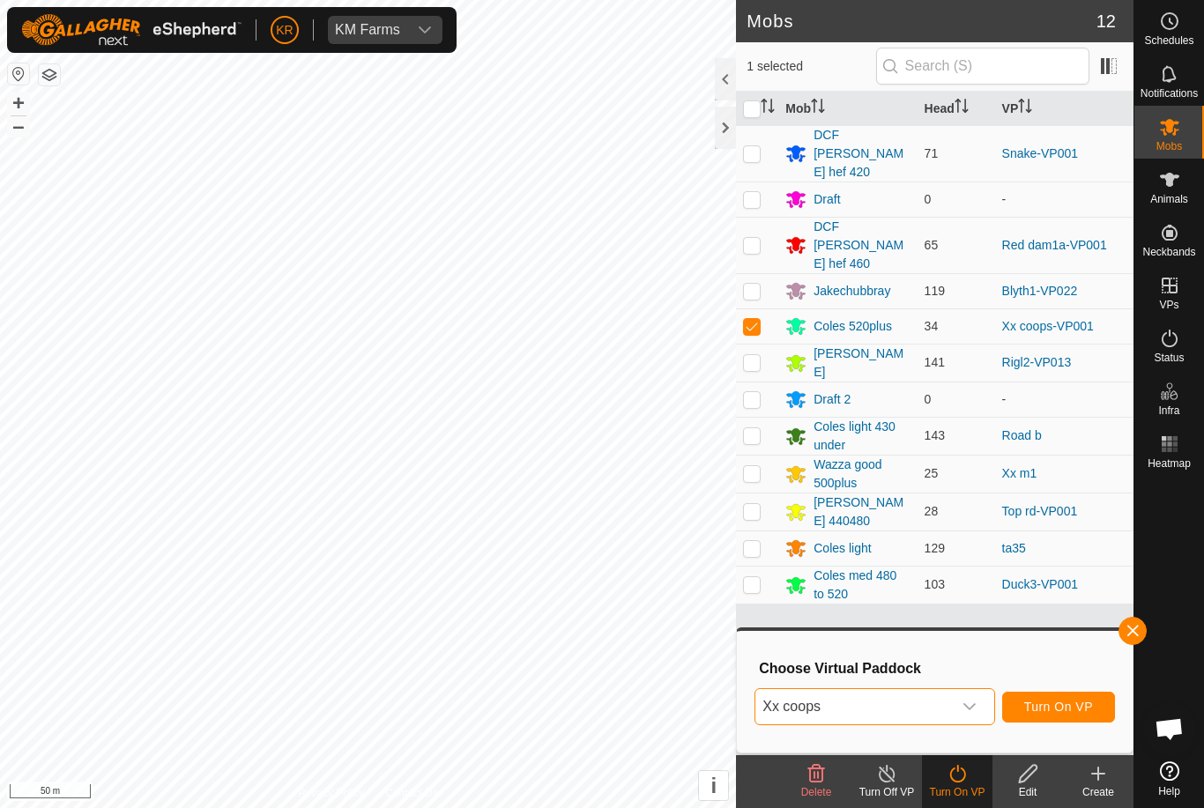
click at [1064, 692] on button "Turn On VP" at bounding box center [1058, 707] width 113 height 31
